Goal: Information Seeking & Learning: Learn about a topic

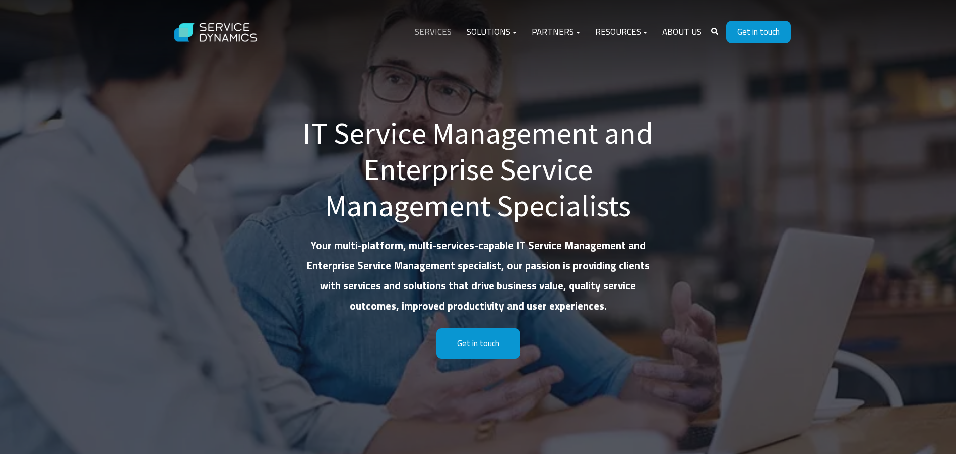
click at [432, 35] on link "Services" at bounding box center [433, 32] width 52 height 24
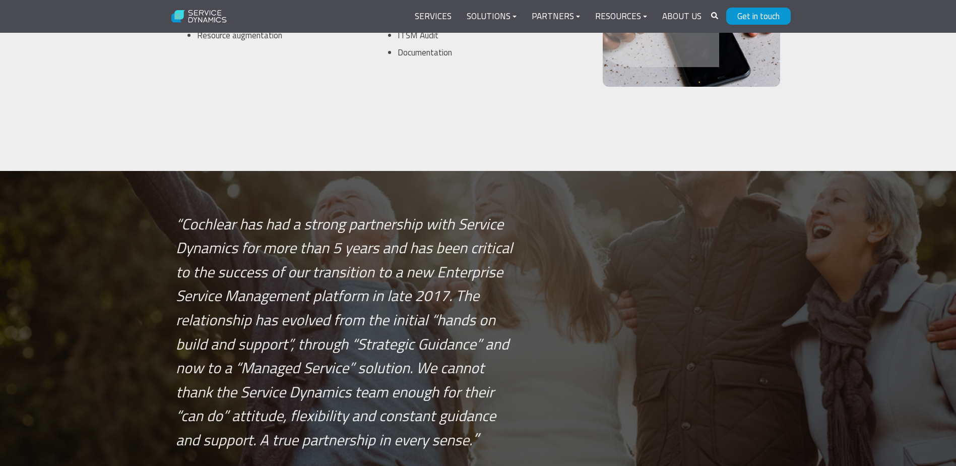
scroll to position [2924, 0]
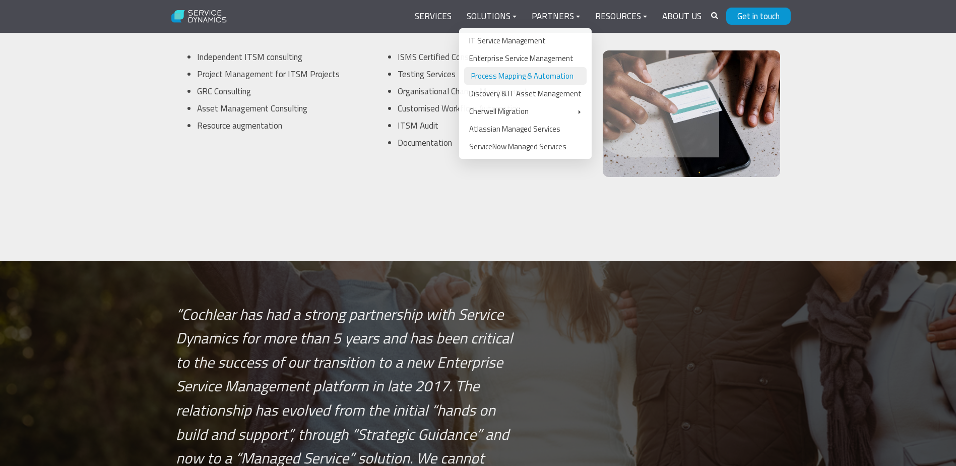
click at [509, 78] on link "Process Mapping & Automation" at bounding box center [525, 76] width 122 height 18
